Goal: Task Accomplishment & Management: Use online tool/utility

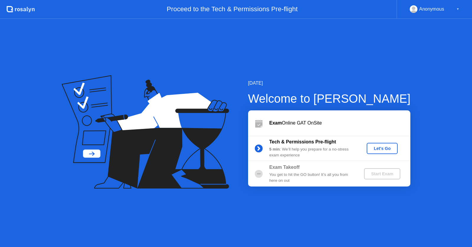
click at [378, 148] on div "Let's Go" at bounding box center [382, 148] width 26 height 5
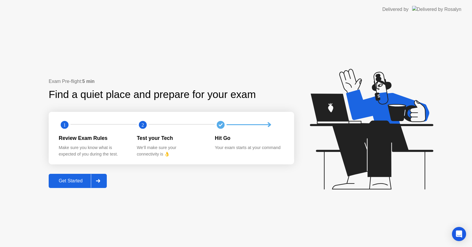
click at [97, 180] on icon at bounding box center [98, 181] width 4 height 4
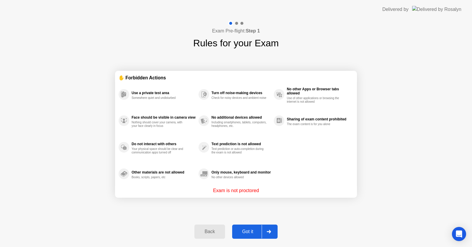
click at [254, 236] on button "Got it" at bounding box center [254, 232] width 45 height 14
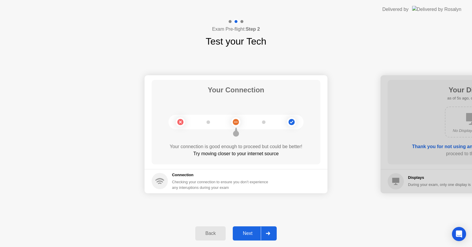
click at [252, 232] on div "Next" at bounding box center [248, 233] width 26 height 5
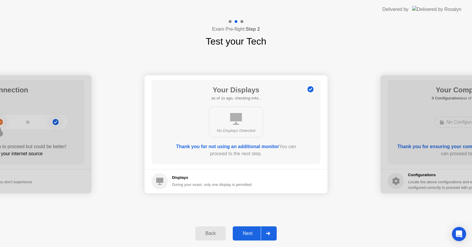
click at [252, 232] on div "Next" at bounding box center [248, 233] width 26 height 5
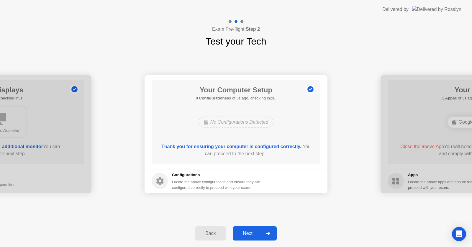
click at [252, 232] on div "Next" at bounding box center [248, 233] width 26 height 5
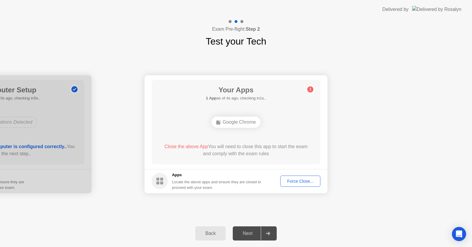
click at [212, 231] on div "Back" at bounding box center [210, 233] width 27 height 5
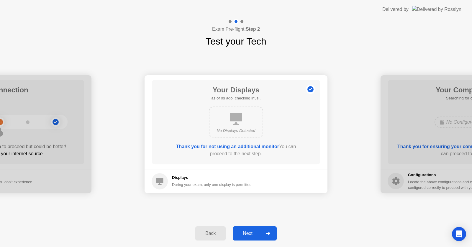
click at [212, 231] on div "Back" at bounding box center [210, 233] width 27 height 5
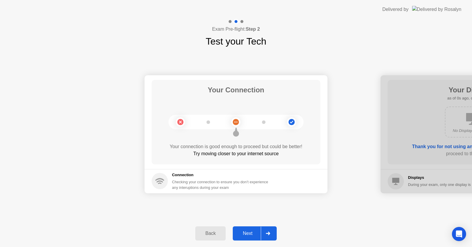
click at [212, 231] on div "Back" at bounding box center [210, 233] width 27 height 5
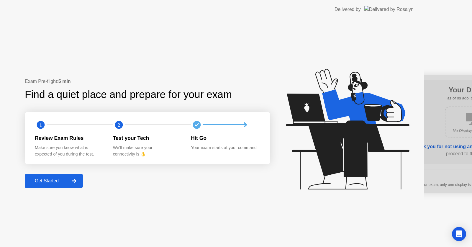
click at [212, 231] on div "Exam Pre-flight: 5 min Find a quiet place and prepare for your exam 1 2 Review …" at bounding box center [212, 133] width 424 height 228
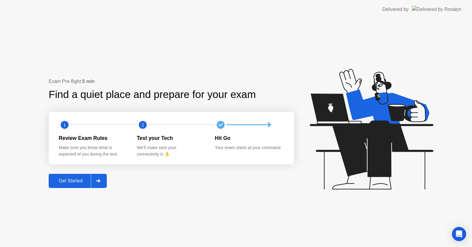
click at [212, 231] on div "Exam Pre-flight: 5 min Find a quiet place and prepare for your exam 1 2 Review …" at bounding box center [236, 133] width 472 height 228
click at [92, 182] on div at bounding box center [98, 181] width 14 height 14
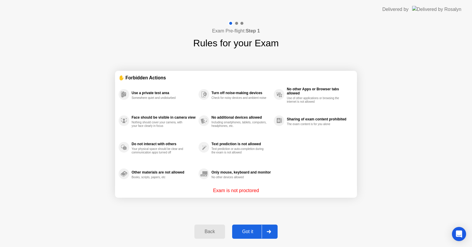
click at [249, 229] on div "Got it" at bounding box center [248, 231] width 28 height 5
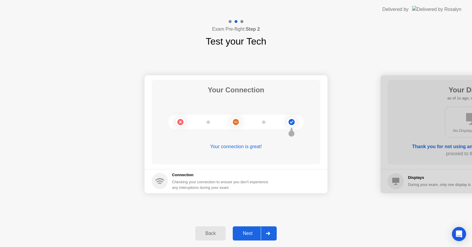
click at [263, 169] on main "Your Connection Your connection is great!" at bounding box center [236, 122] width 183 height 94
click at [270, 233] on icon at bounding box center [268, 234] width 4 height 4
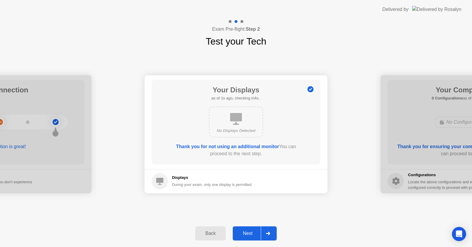
click at [270, 233] on icon at bounding box center [268, 234] width 4 height 4
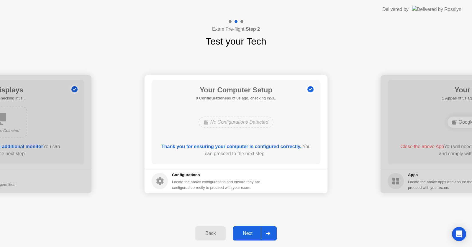
click at [270, 233] on icon at bounding box center [268, 234] width 4 height 4
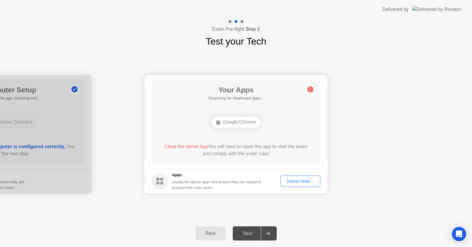
click at [270, 233] on icon at bounding box center [268, 234] width 4 height 4
click at [296, 178] on button "Force Close..." at bounding box center [300, 181] width 40 height 11
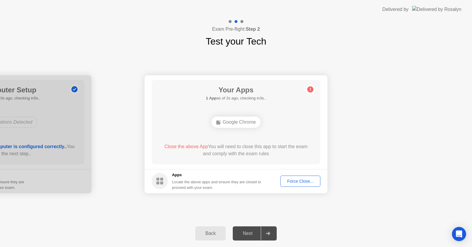
click at [295, 183] on div "Force Close..." at bounding box center [300, 181] width 36 height 5
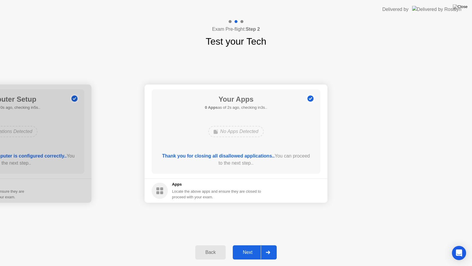
click at [258, 247] on div "Next" at bounding box center [248, 251] width 26 height 5
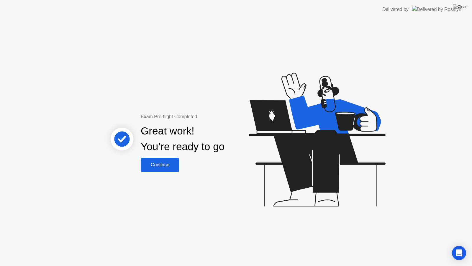
click at [166, 165] on div "Continue" at bounding box center [160, 164] width 35 height 5
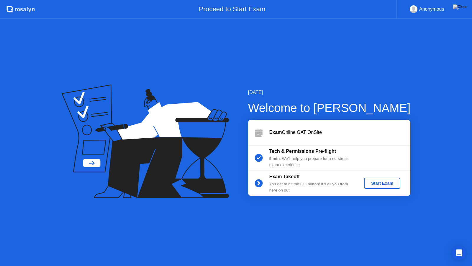
click at [383, 182] on div "Start Exam" at bounding box center [383, 183] width 32 height 5
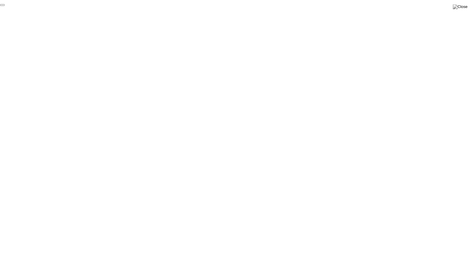
click div "End Proctoring Session"
